Goal: Task Accomplishment & Management: Complete application form

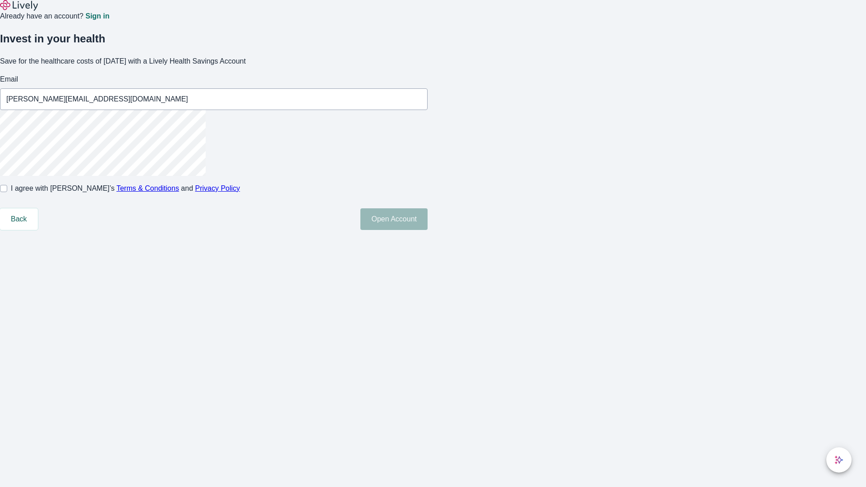
click at [7, 192] on input "I agree with Lively’s Terms & Conditions and Privacy Policy" at bounding box center [3, 188] width 7 height 7
checkbox input "true"
click at [428, 230] on button "Open Account" at bounding box center [393, 219] width 67 height 22
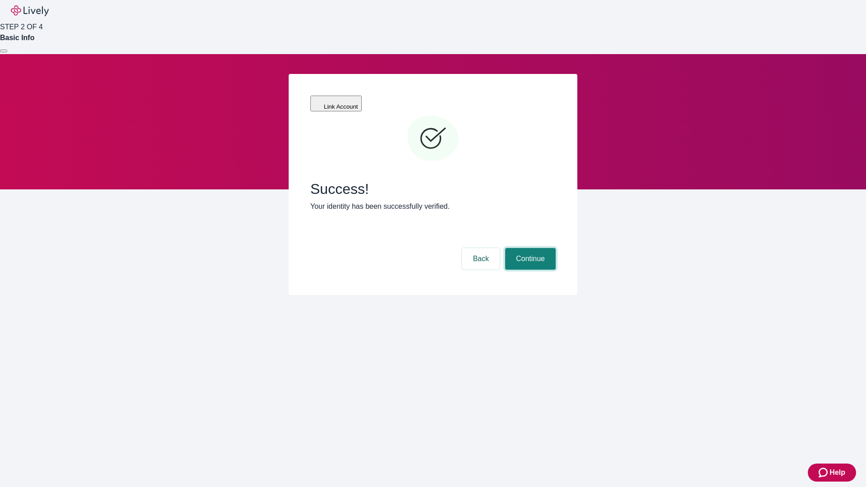
click at [529, 248] on button "Continue" at bounding box center [530, 259] width 51 height 22
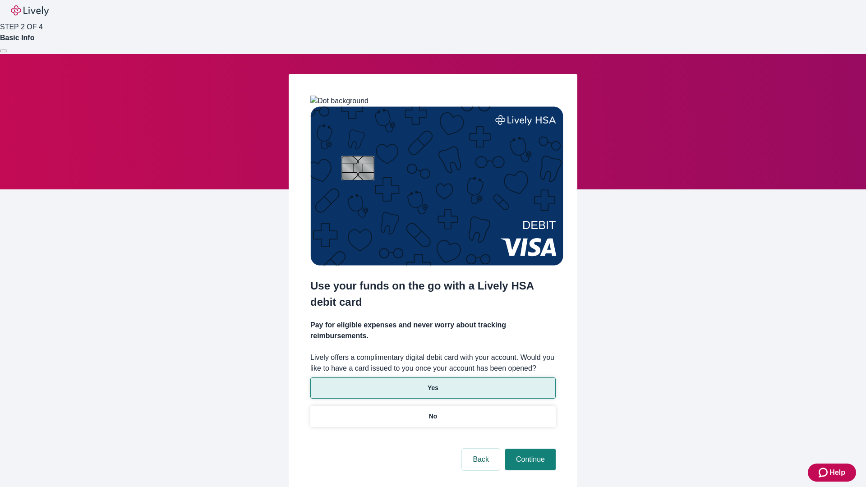
click at [433, 383] on p "Yes" at bounding box center [433, 387] width 11 height 9
click at [529, 449] on button "Continue" at bounding box center [530, 460] width 51 height 22
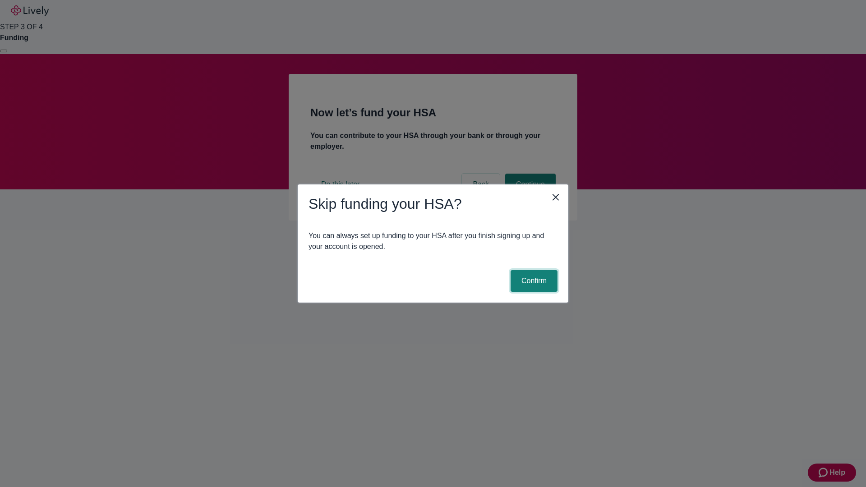
click at [533, 281] on button "Confirm" at bounding box center [534, 281] width 47 height 22
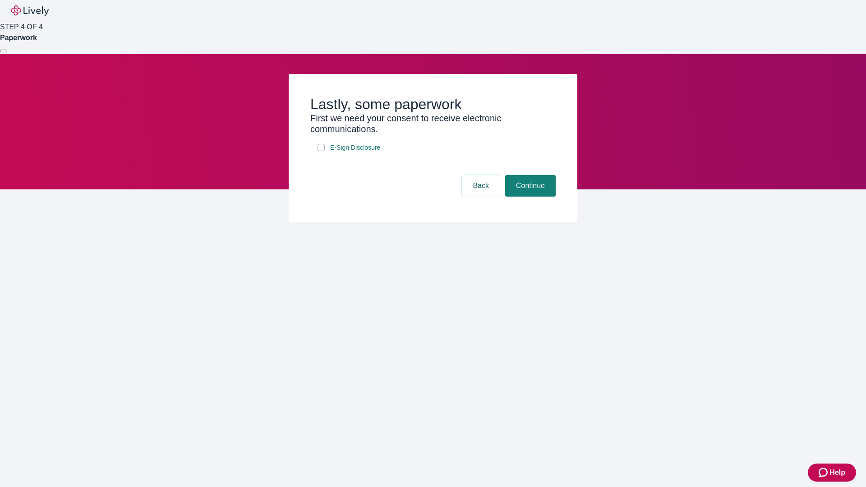
click at [321, 151] on input "E-Sign Disclosure" at bounding box center [321, 147] width 7 height 7
checkbox input "true"
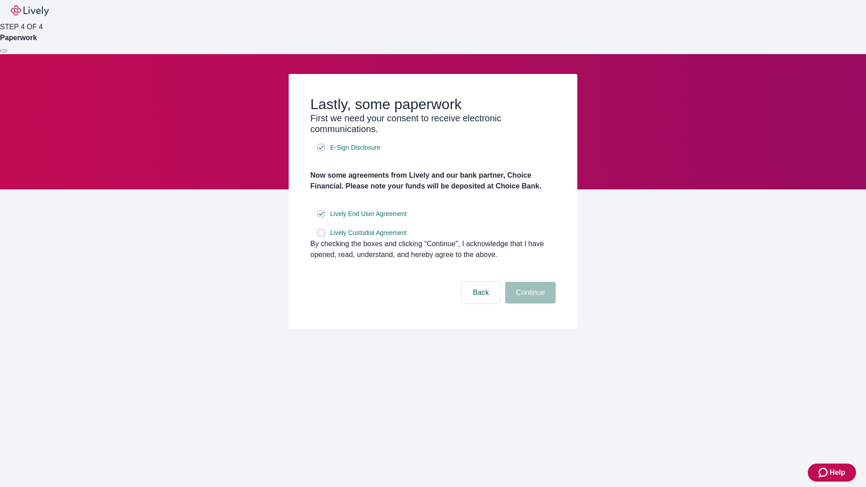
click at [321, 236] on input "Lively Custodial Agreement" at bounding box center [321, 232] width 7 height 7
checkbox input "true"
click at [529, 304] on button "Continue" at bounding box center [530, 293] width 51 height 22
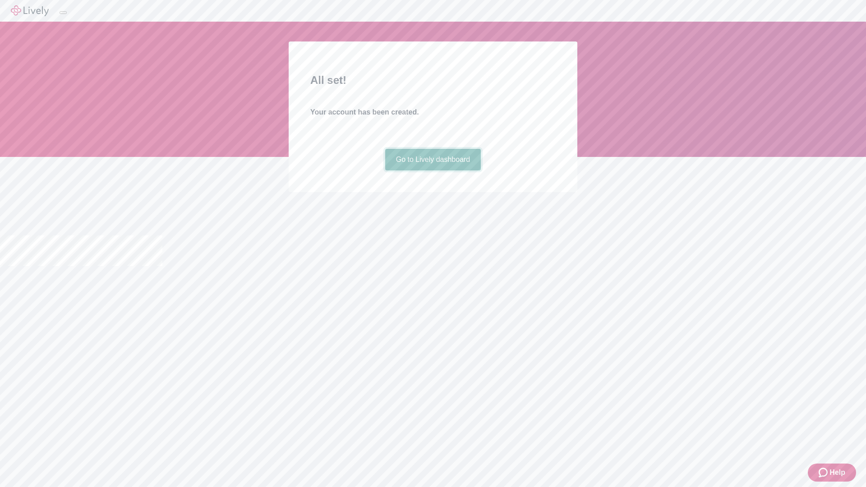
click at [433, 171] on link "Go to Lively dashboard" at bounding box center [433, 160] width 96 height 22
